Goal: Check status: Check status

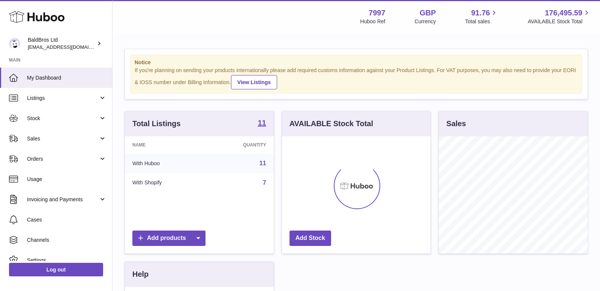
scroll to position [117, 149]
click at [94, 132] on link "Sales" at bounding box center [56, 138] width 112 height 20
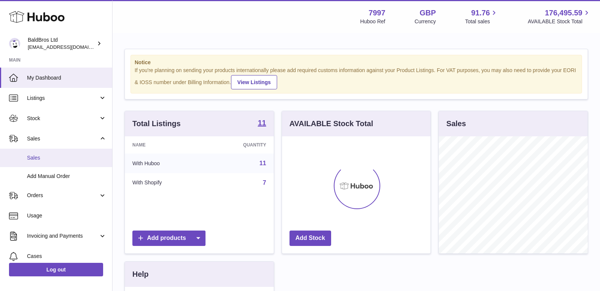
click at [73, 159] on span "Sales" at bounding box center [67, 157] width 80 height 7
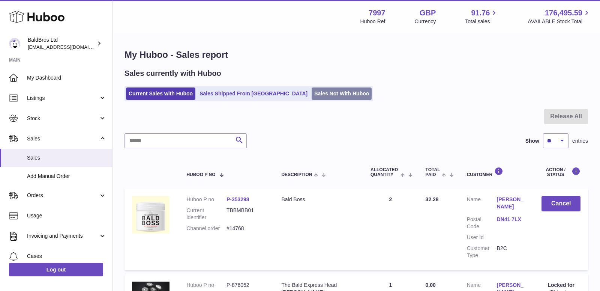
click at [312, 97] on link "Sales Not With Huboo" at bounding box center [342, 93] width 60 height 12
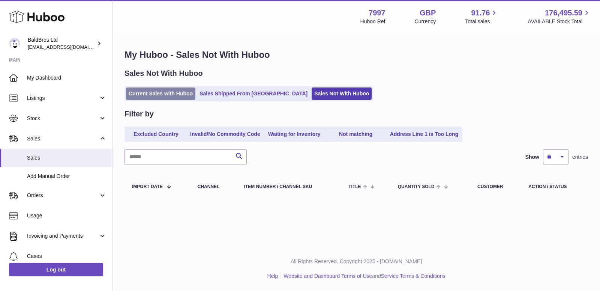
click at [166, 93] on link "Current Sales with Huboo" at bounding box center [160, 93] width 69 height 12
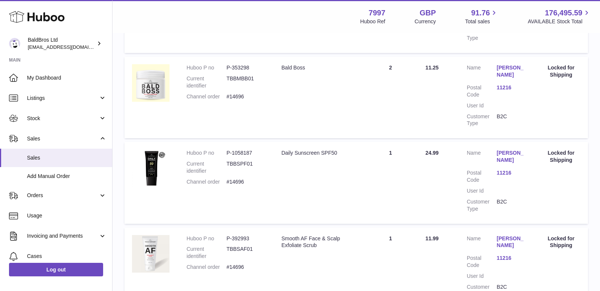
scroll to position [421, 0]
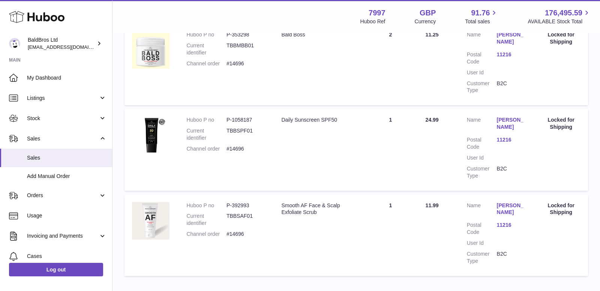
click at [508, 211] on link "[PERSON_NAME]" at bounding box center [512, 209] width 30 height 14
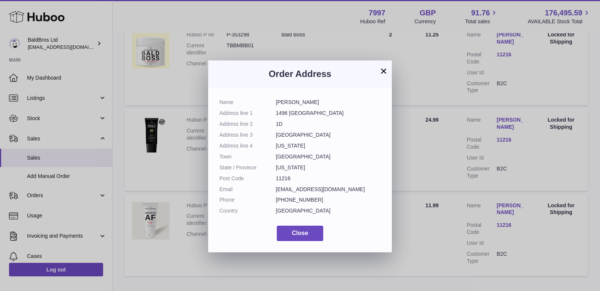
click at [437, 169] on div "× Order Address Name [PERSON_NAME] Address line [STREET_ADDRESS] Address line 2…" at bounding box center [300, 156] width 600 height 291
